Goal: Transaction & Acquisition: Purchase product/service

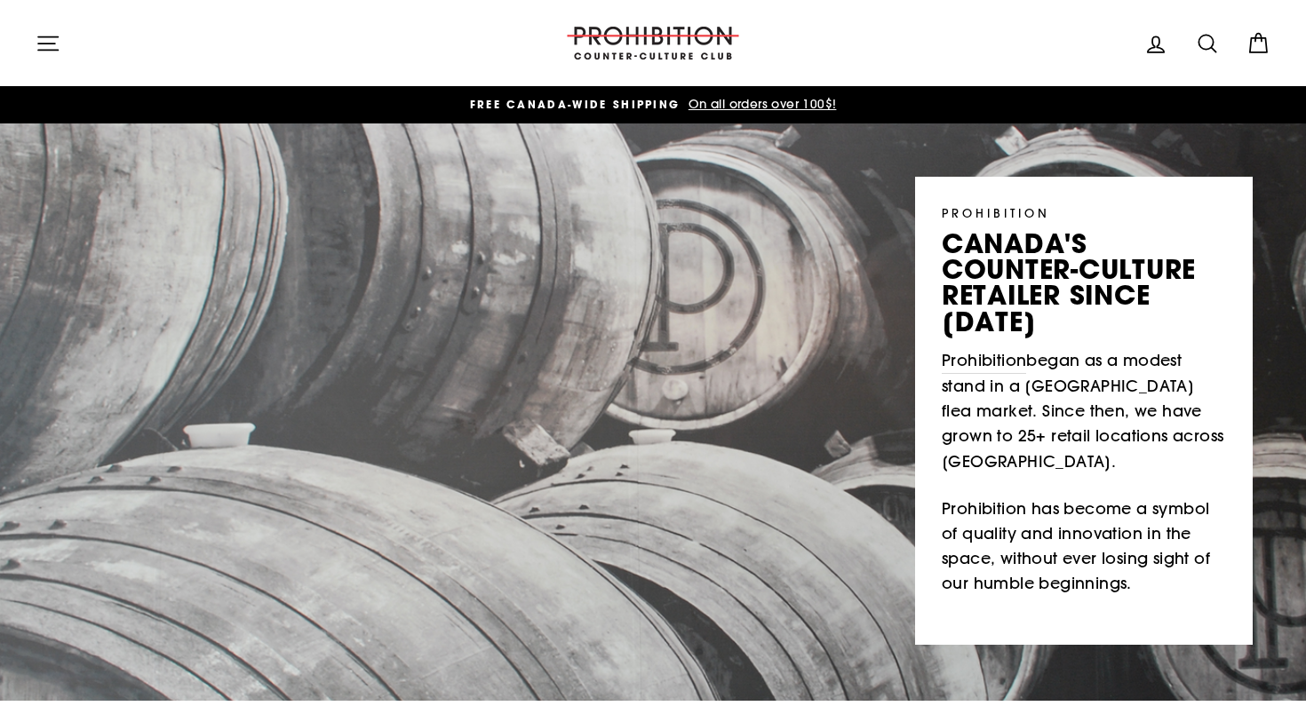
click at [66, 40] on button "Site navigation" at bounding box center [48, 43] width 46 height 38
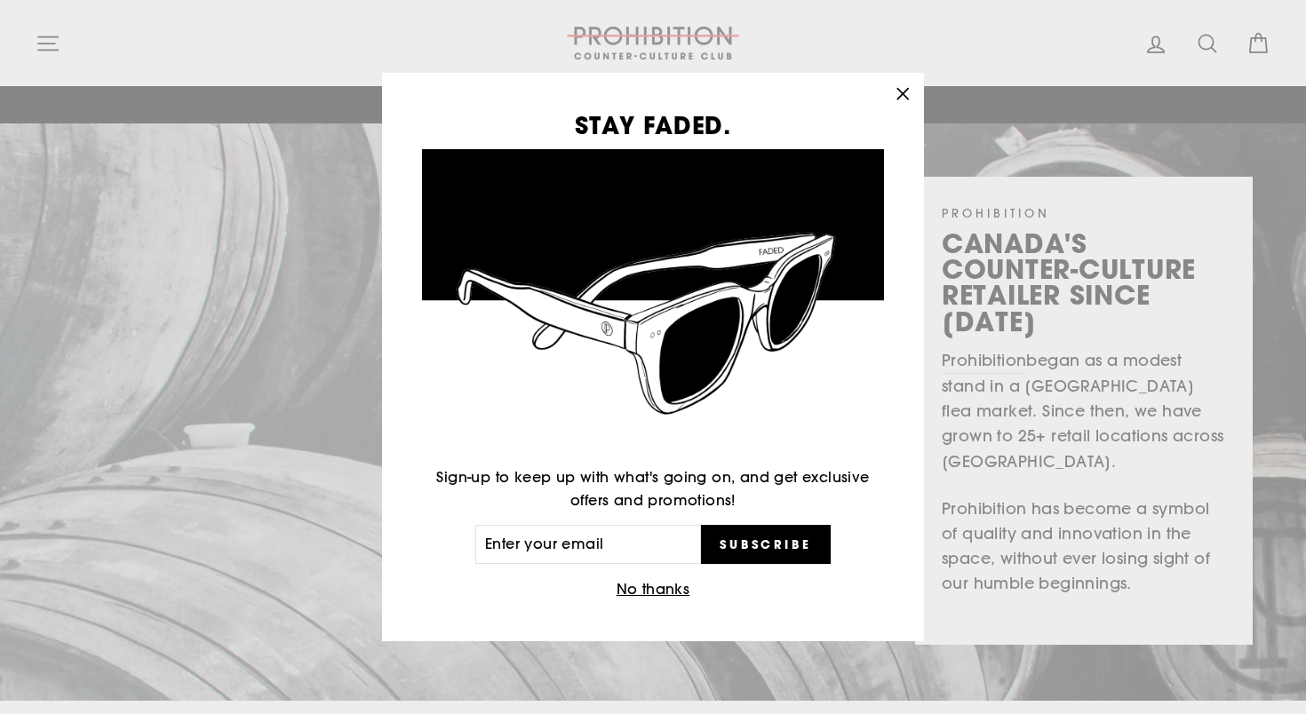
click at [53, 43] on div "STAY FADED. Sign-up to keep up with what's going on, and get exclusive offers a…" at bounding box center [653, 357] width 1306 height 714
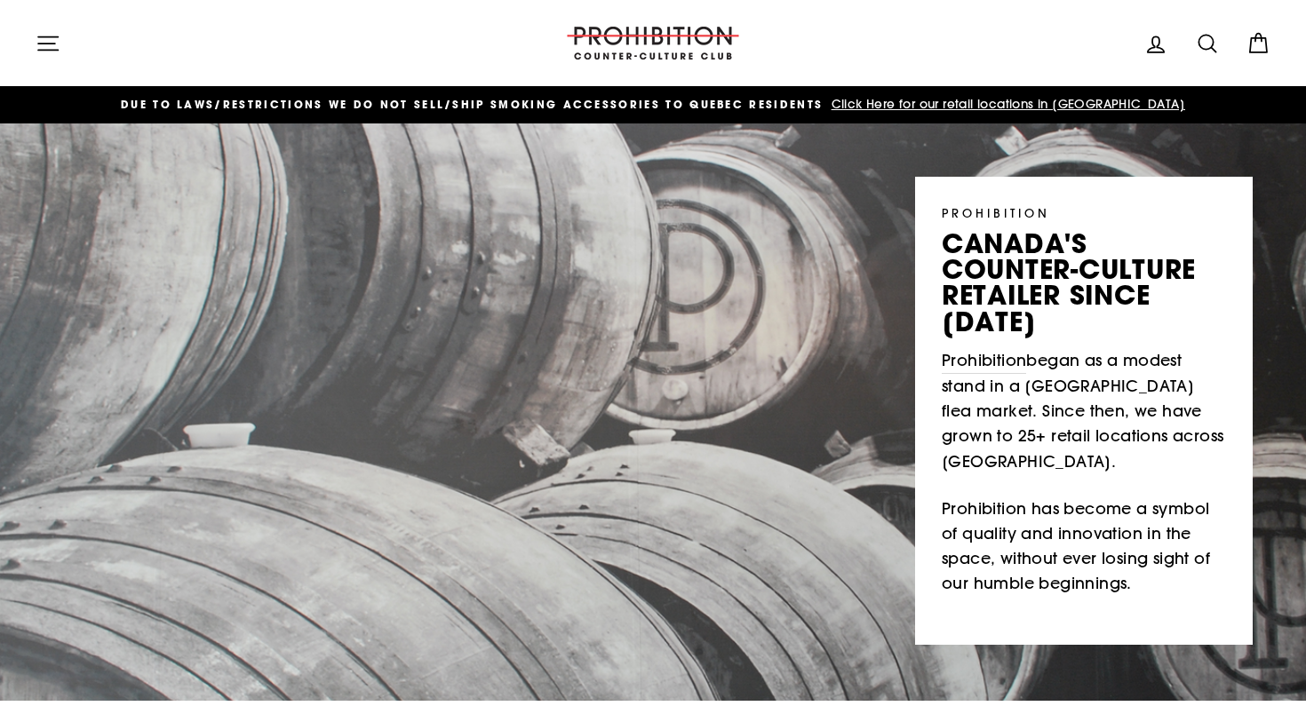
click at [51, 52] on icon "button" at bounding box center [48, 43] width 25 height 25
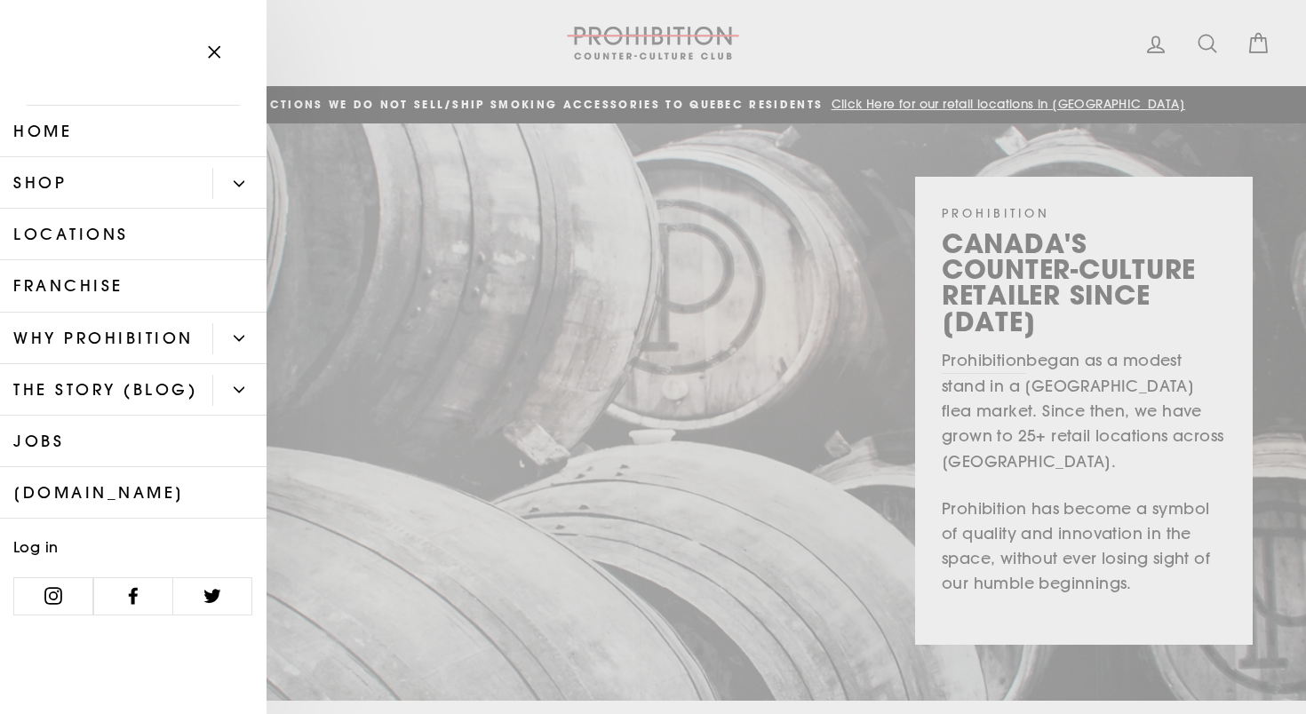
click at [61, 197] on link "Shop" at bounding box center [106, 183] width 212 height 52
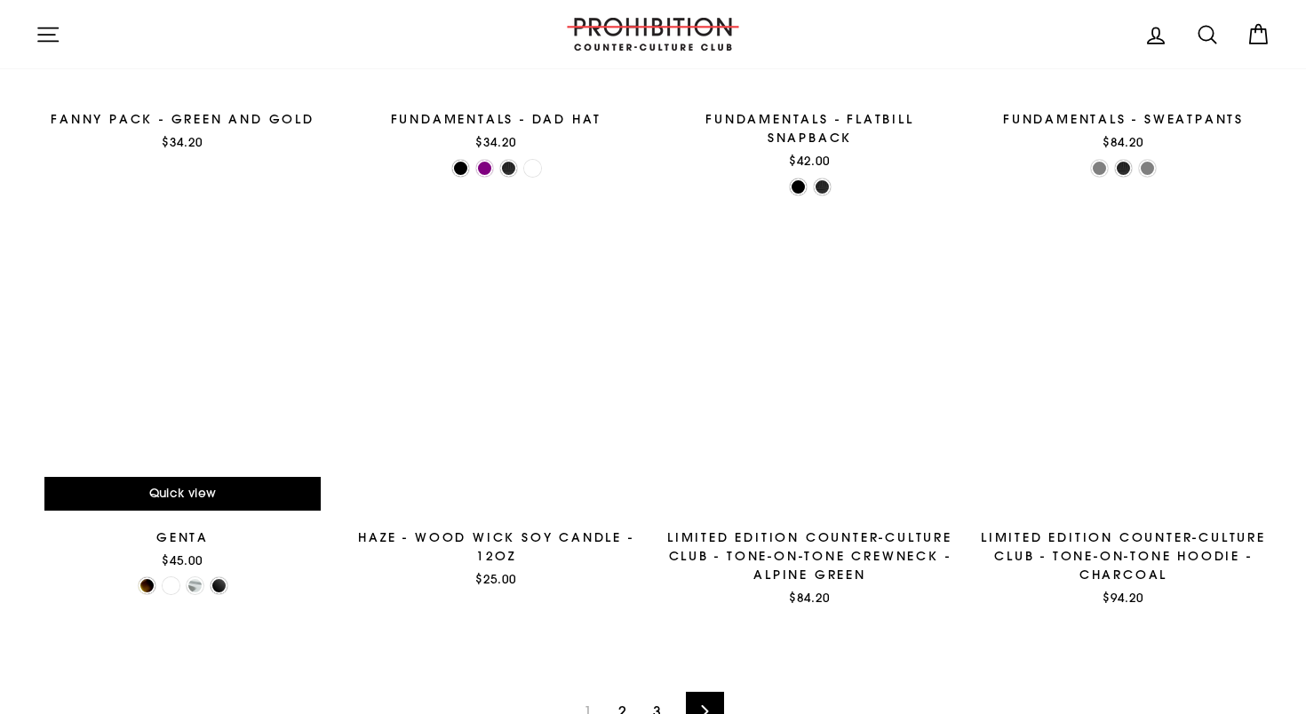
scroll to position [2490, 0]
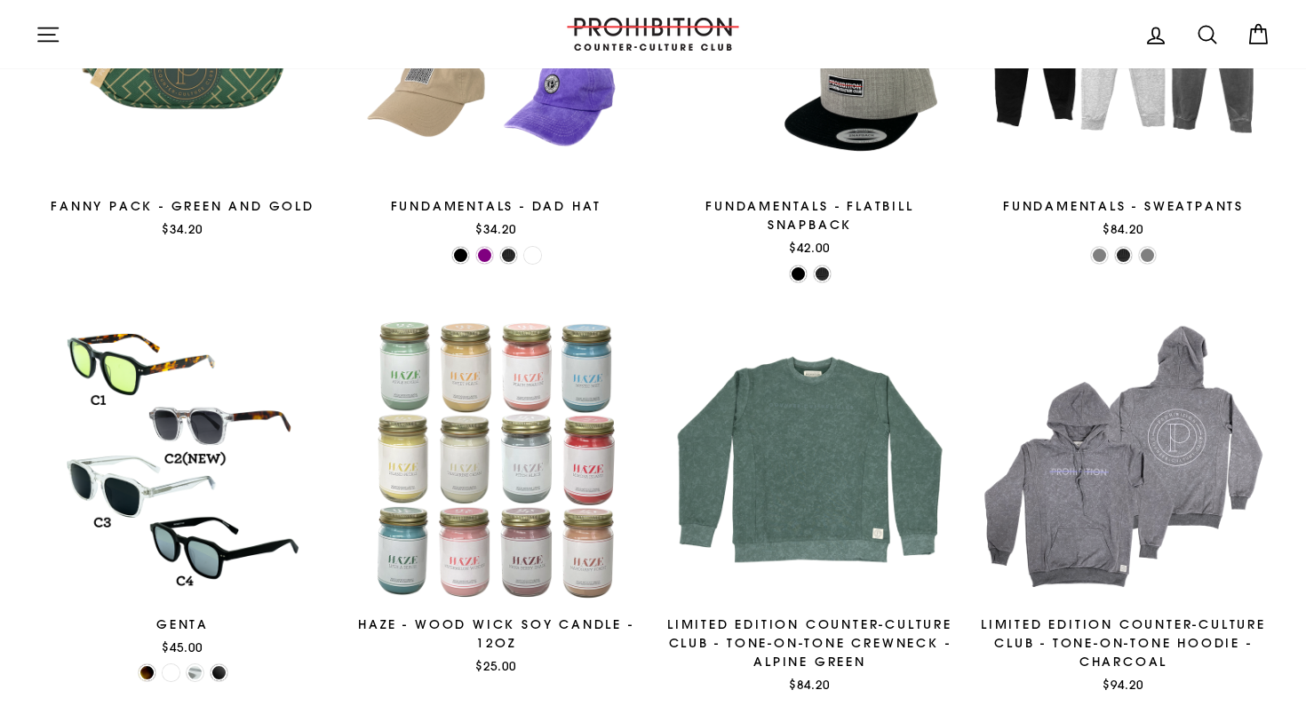
click at [42, 41] on icon "button" at bounding box center [48, 34] width 20 height 13
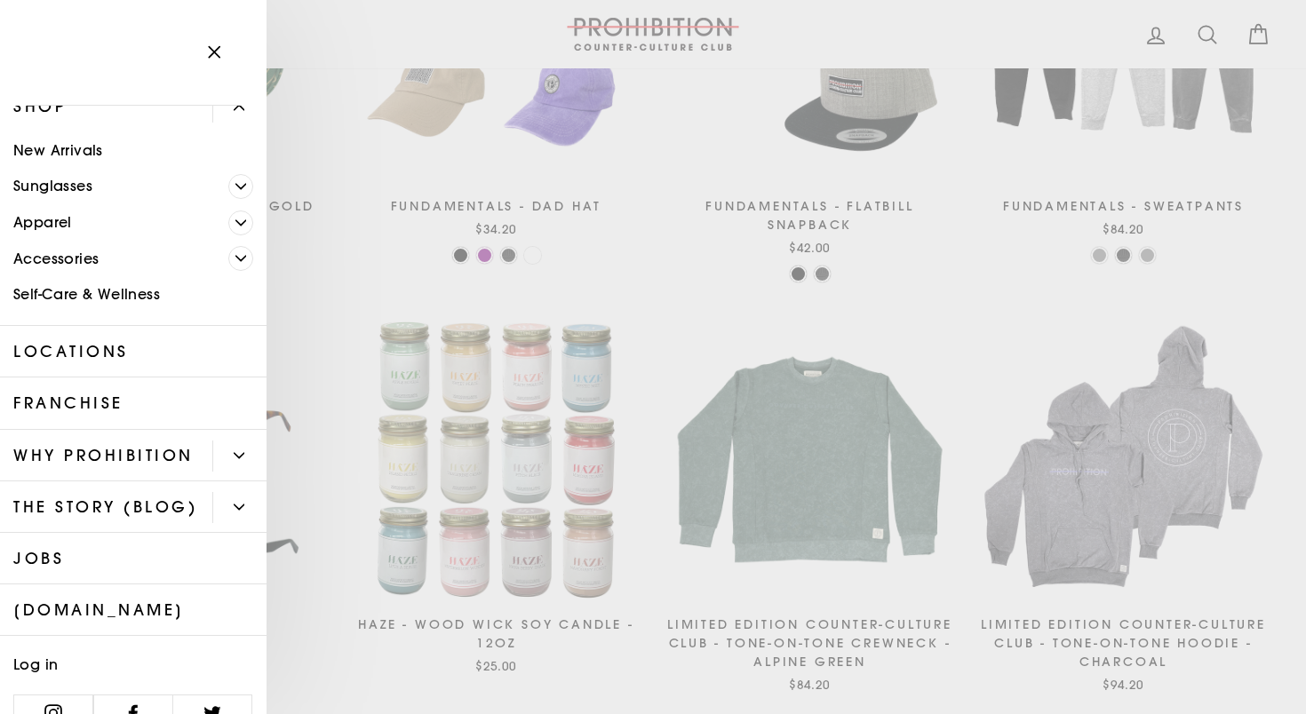
scroll to position [99, 0]
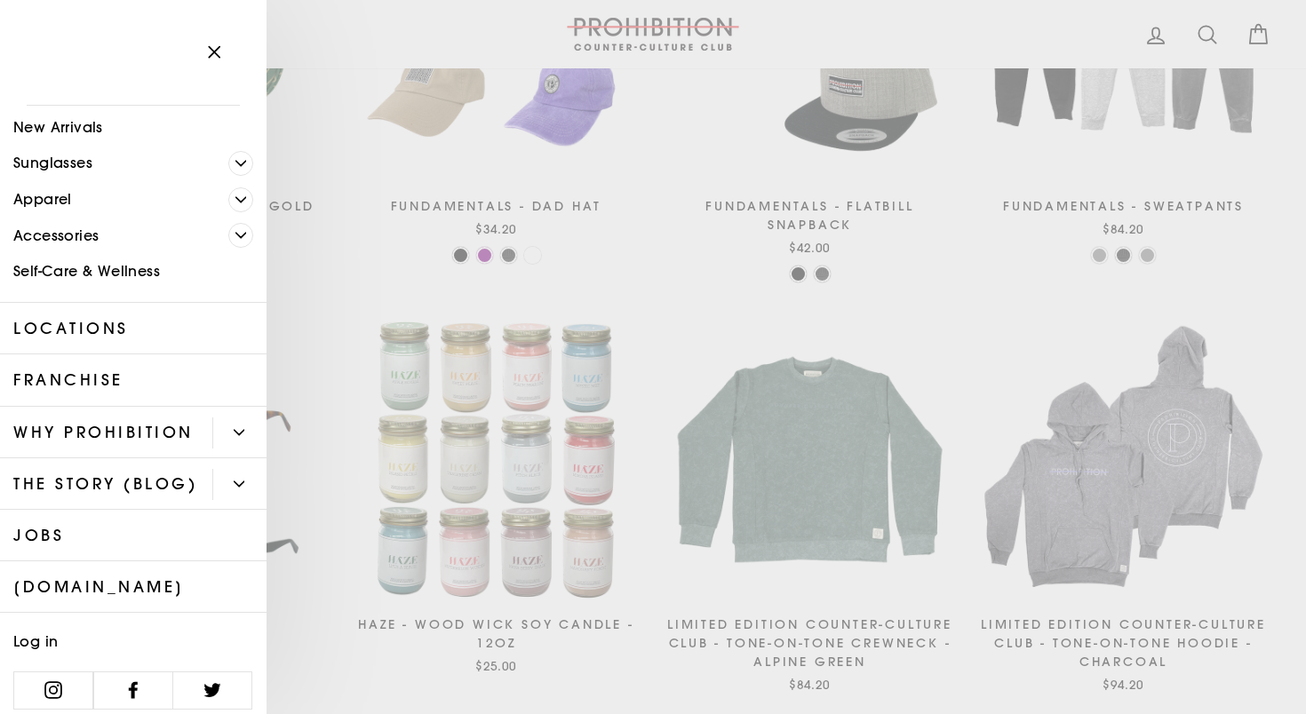
click at [109, 277] on link "Self-Care & Wellness" at bounding box center [133, 272] width 266 height 36
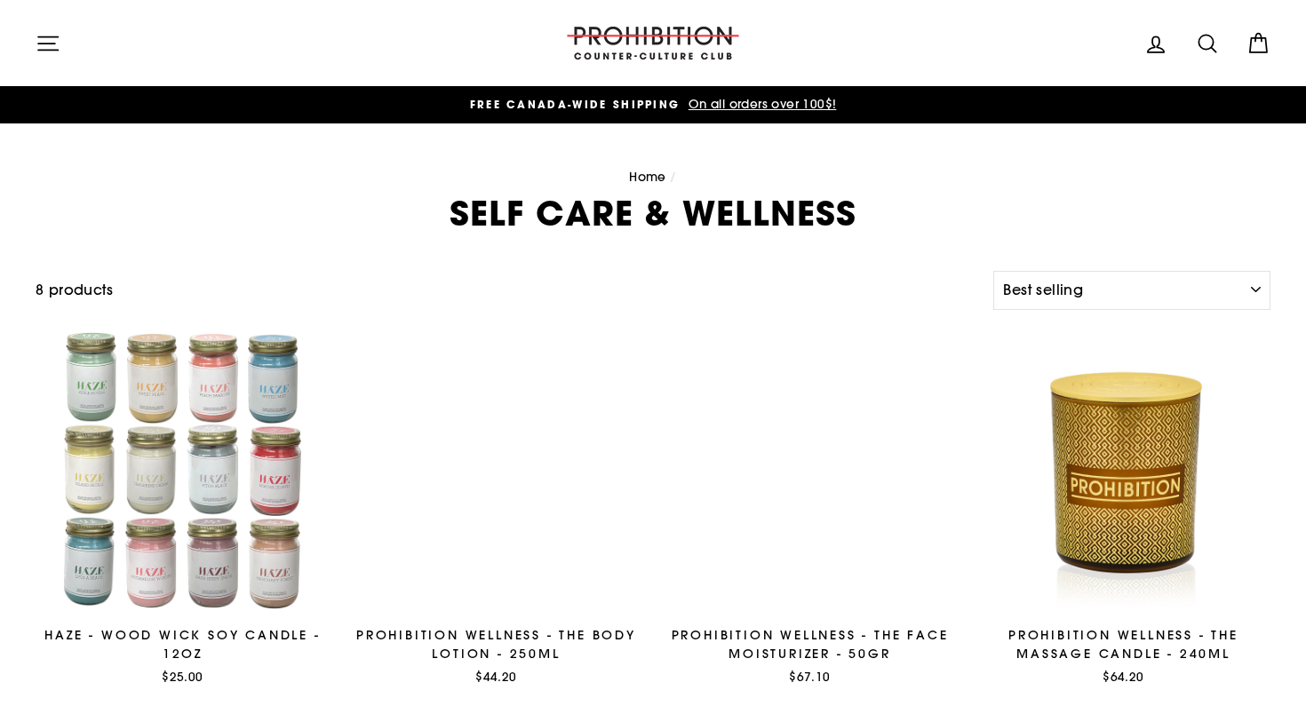
select select "best-selling"
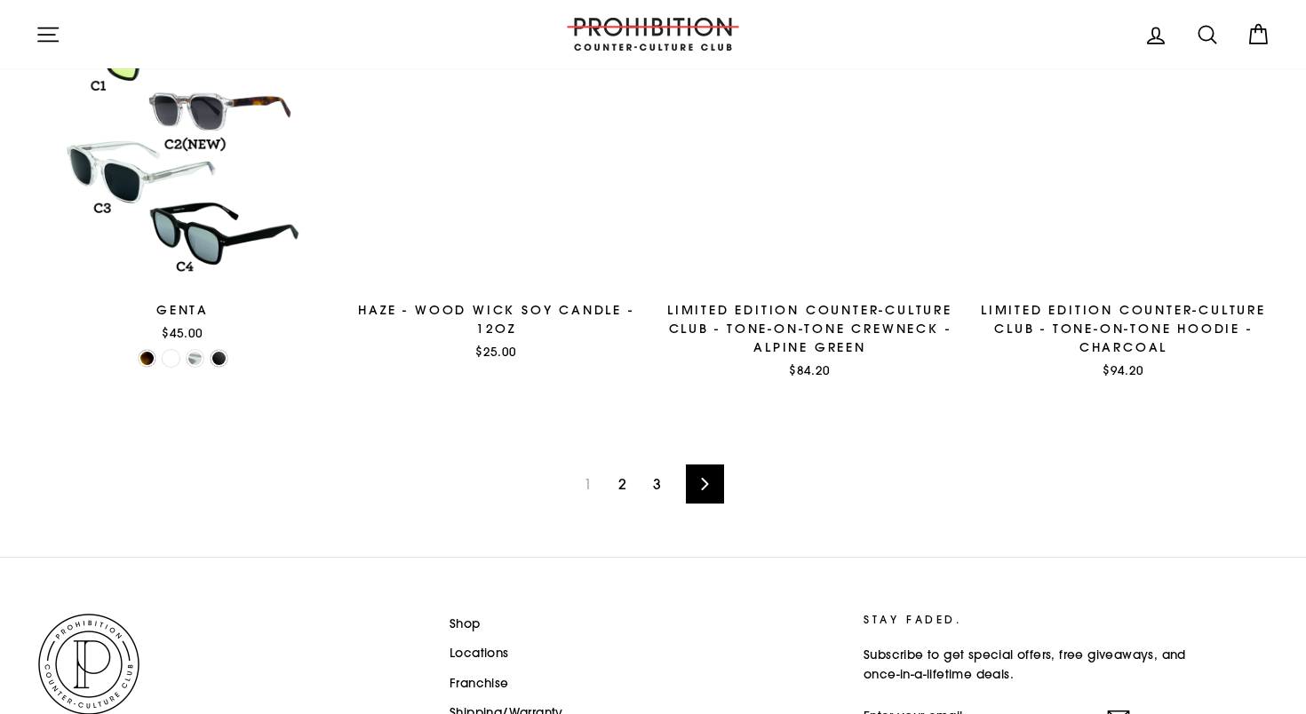
scroll to position [2953, 0]
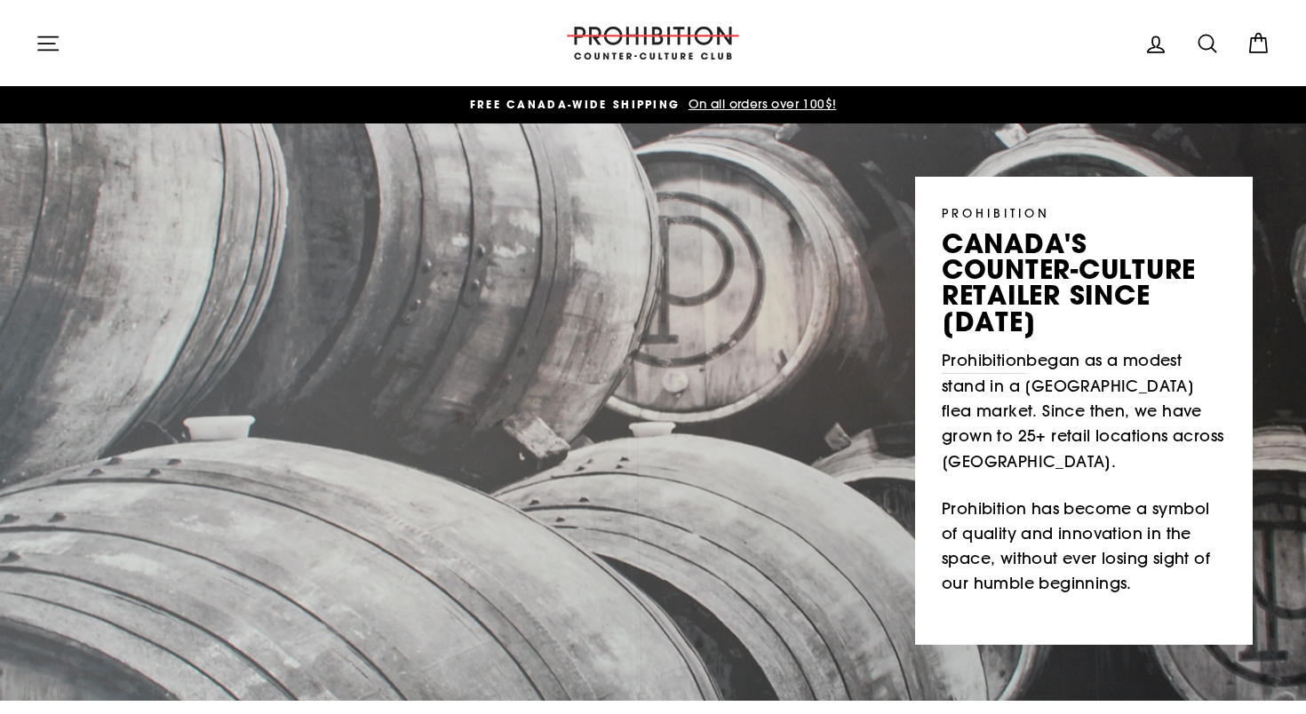
scroll to position [2, 0]
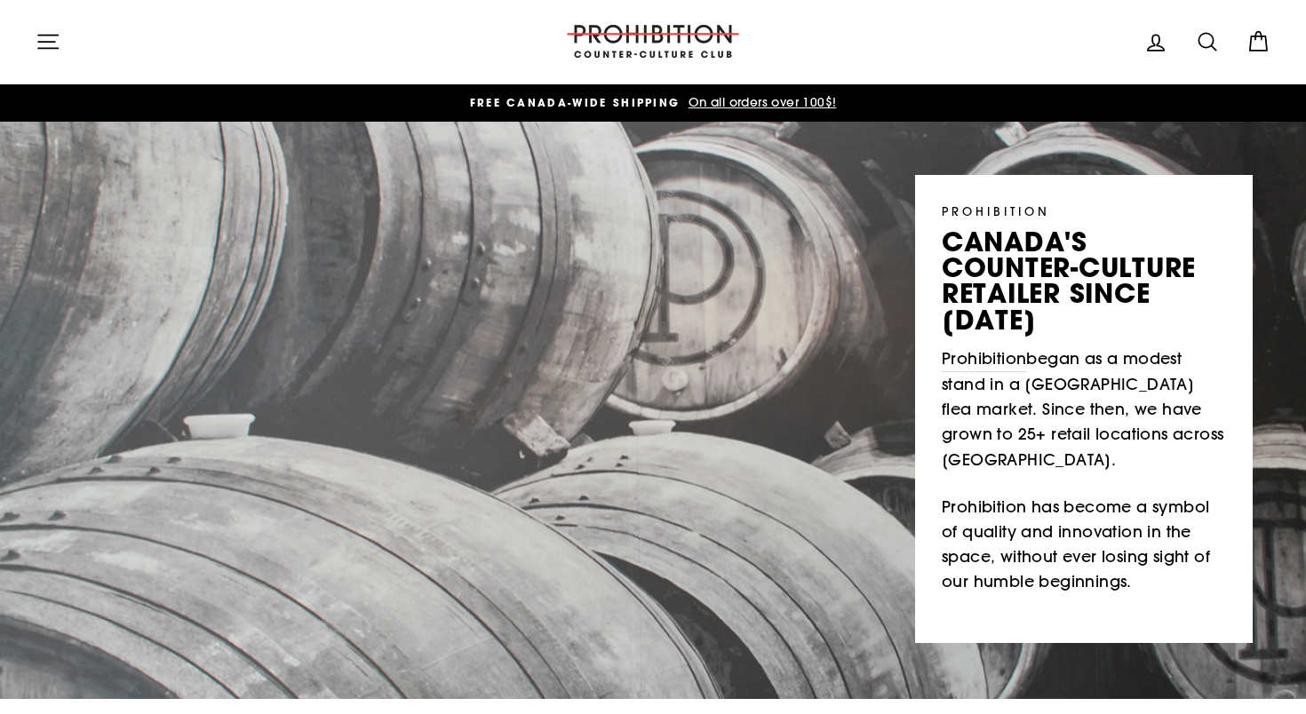
click at [57, 38] on icon "button" at bounding box center [48, 41] width 25 height 25
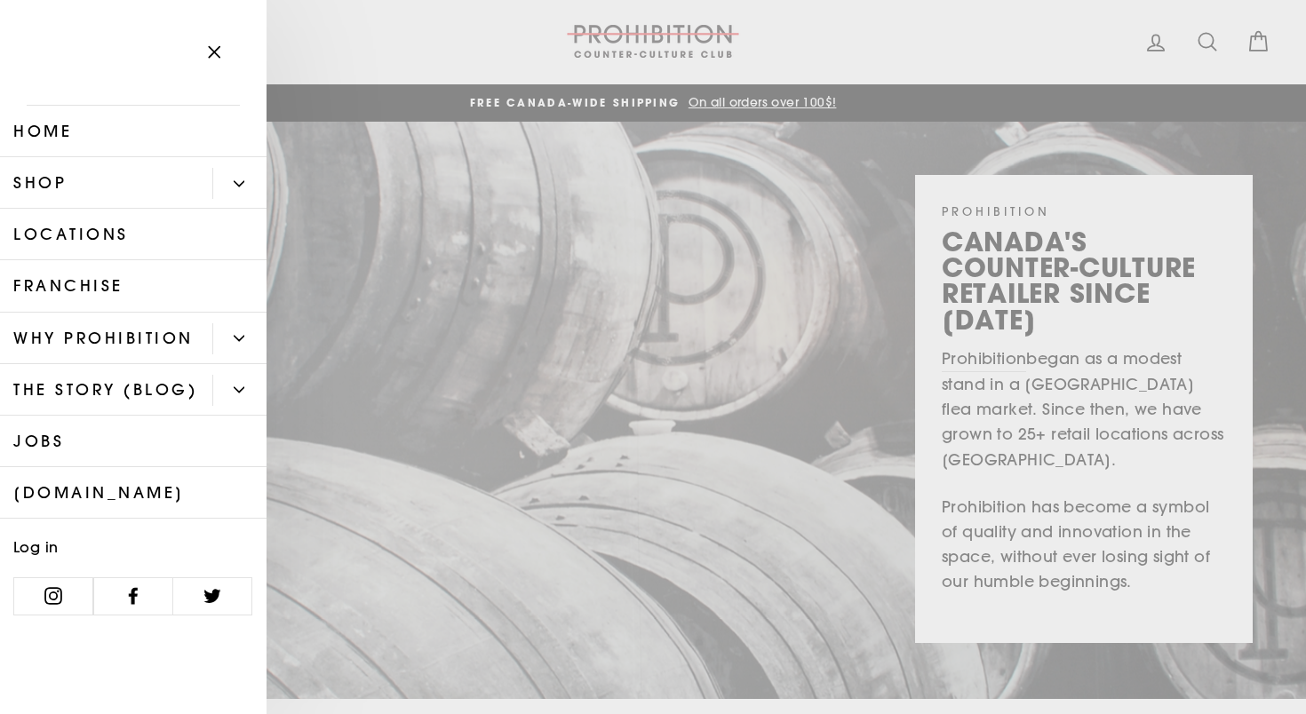
click at [243, 174] on button "Primary" at bounding box center [239, 183] width 54 height 31
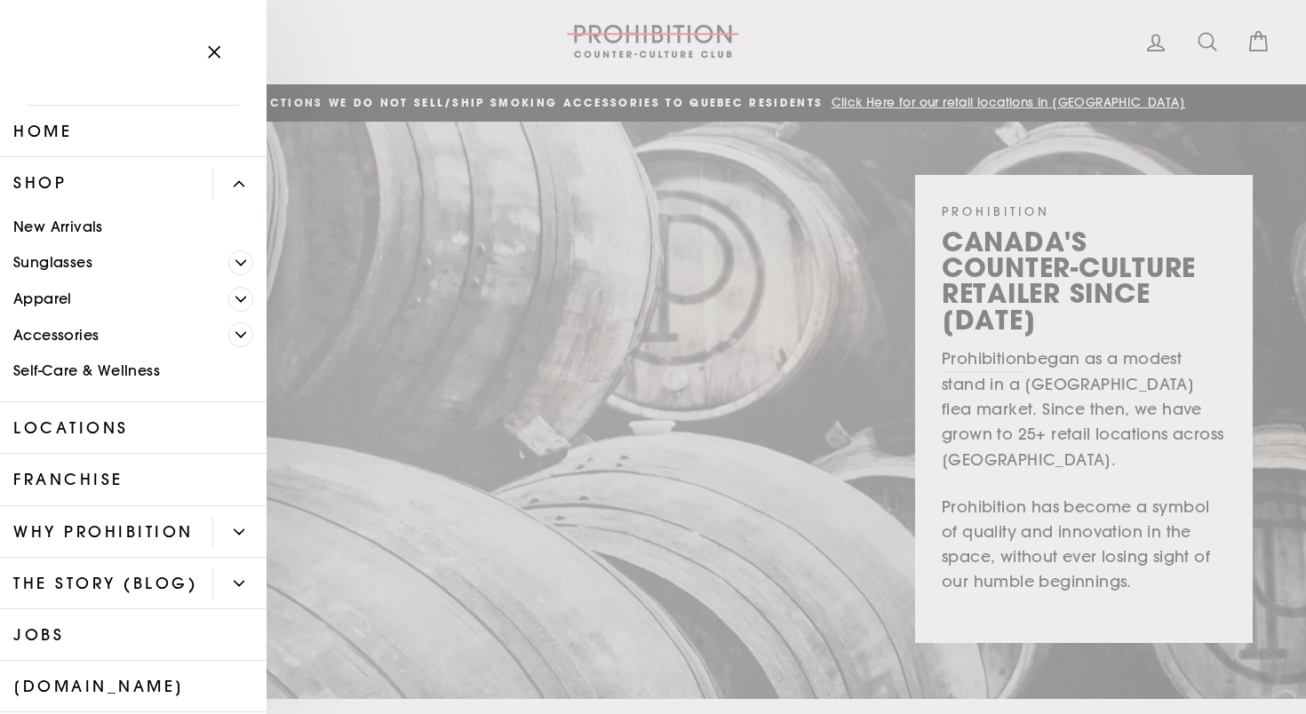
click at [68, 304] on link "Apparel" at bounding box center [114, 299] width 228 height 36
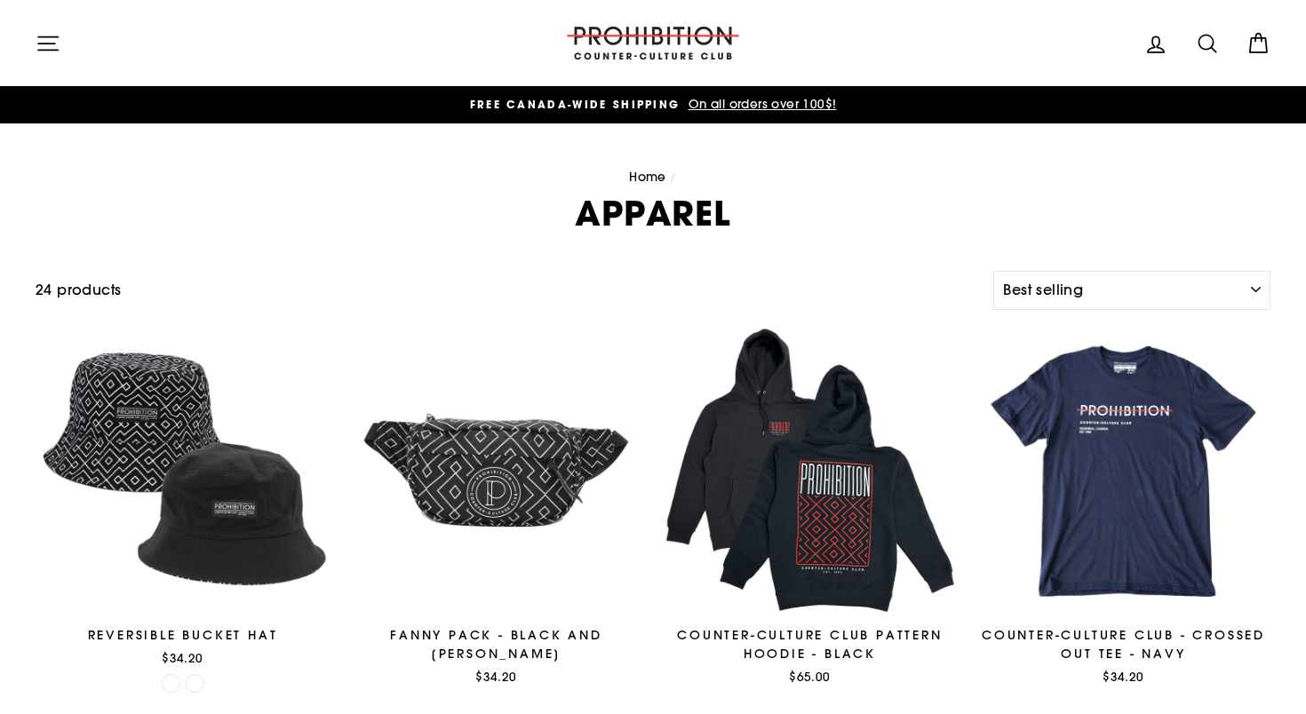
select select "best-selling"
click at [68, 304] on div "Filter 24 products Sort Sort Featured Best selling Alphabetically, A-Z Alphabet…" at bounding box center [653, 297] width 1235 height 52
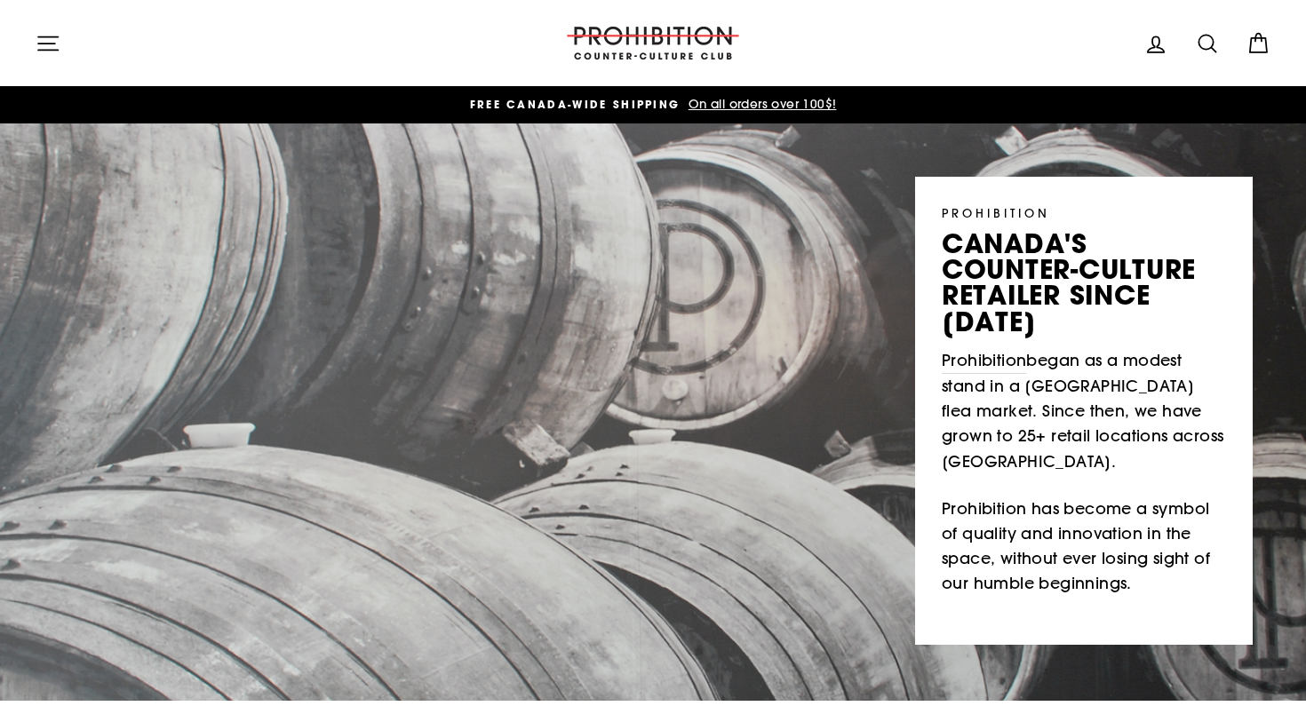
scroll to position [2, 0]
